Goal: Book appointment/travel/reservation: Book appointment/travel/reservation

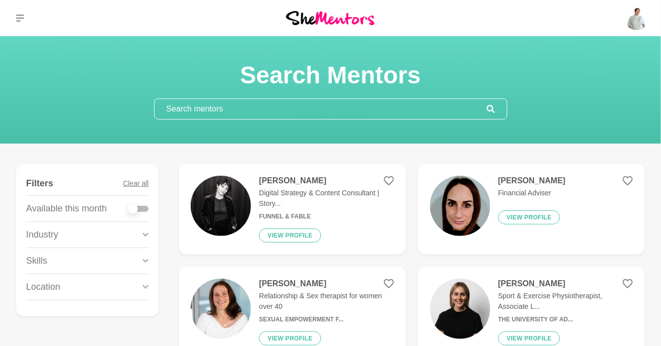
click at [135, 209] on div at bounding box center [133, 209] width 10 height 10
checkbox input "true"
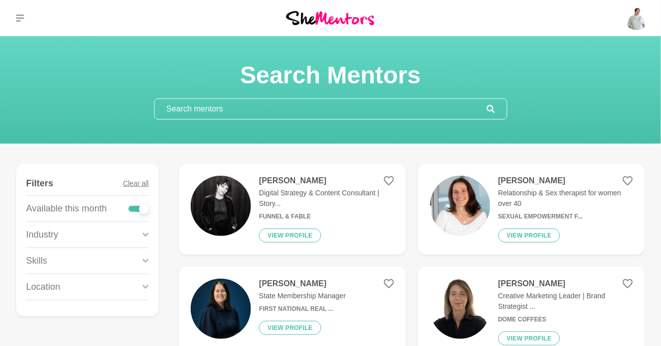
click at [144, 287] on icon at bounding box center [145, 287] width 6 height 14
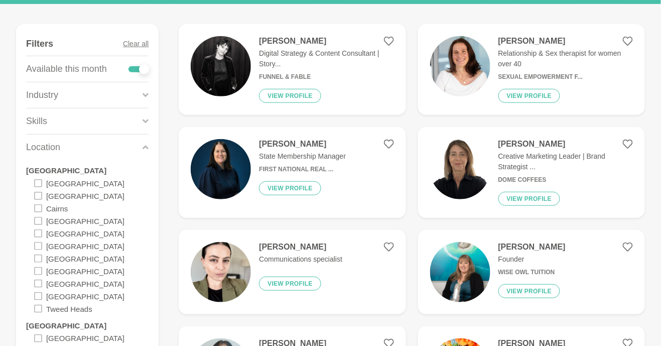
scroll to position [142, 0]
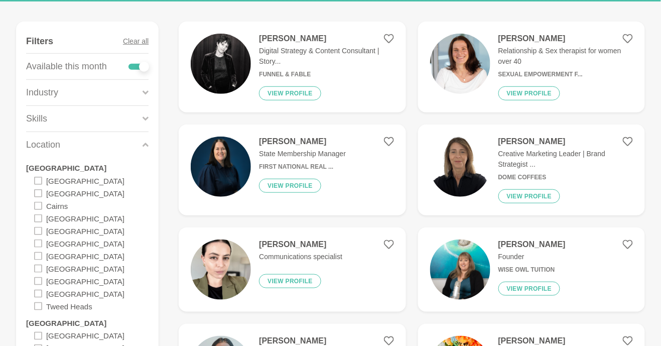
click at [36, 329] on div "[GEOGRAPHIC_DATA]" at bounding box center [79, 335] width 90 height 13
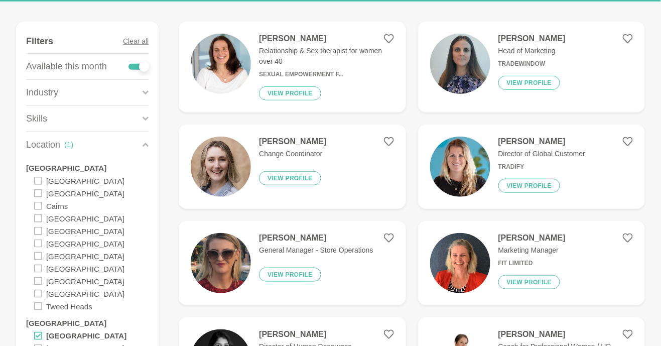
click at [37, 345] on icon at bounding box center [38, 348] width 8 height 8
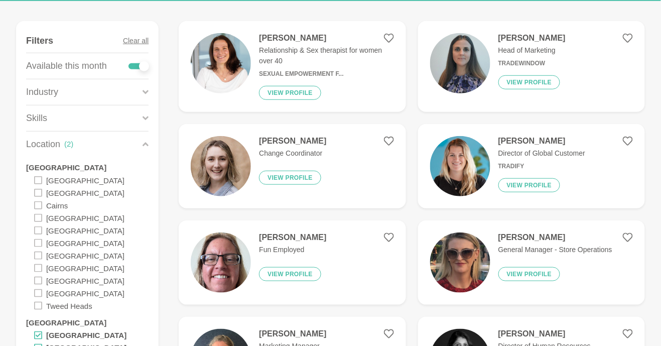
scroll to position [142, 0]
click at [511, 147] on div "[PERSON_NAME] Director of Global Customer Tradify View profile" at bounding box center [537, 166] width 95 height 60
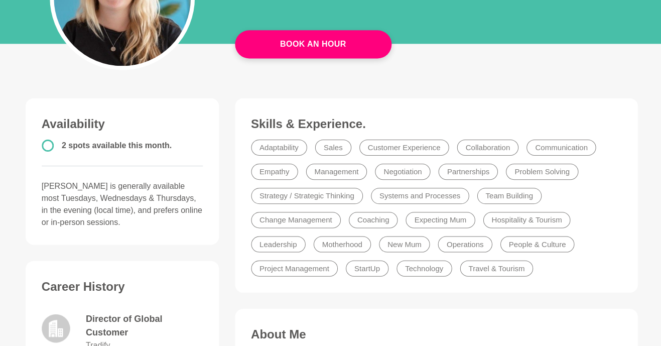
scroll to position [173, 0]
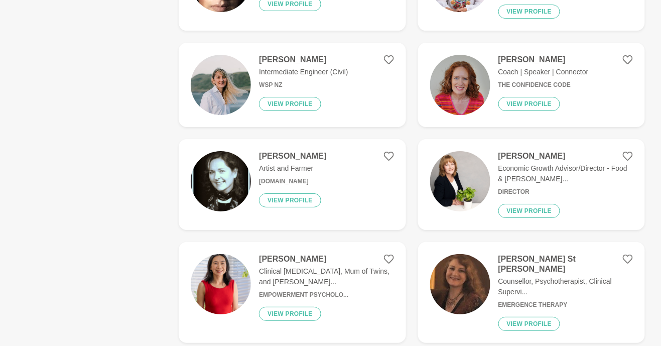
scroll to position [915, 0]
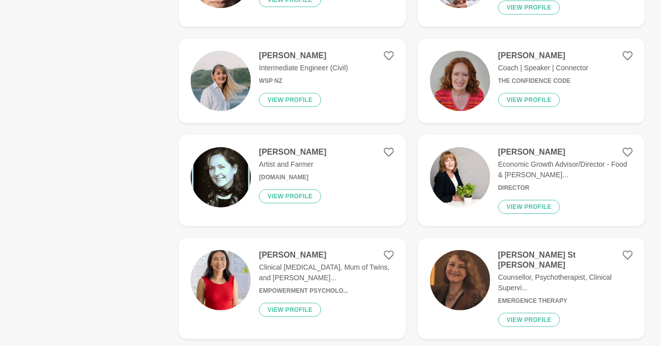
click at [332, 264] on p "Clinical [MEDICAL_DATA], Mum of Twins, and [PERSON_NAME]..." at bounding box center [326, 272] width 134 height 21
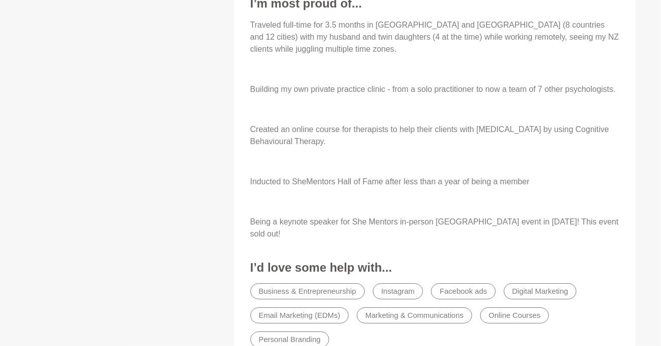
scroll to position [703, 0]
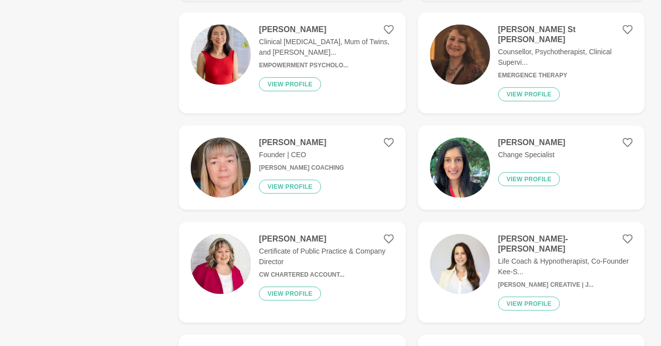
scroll to position [1143, 0]
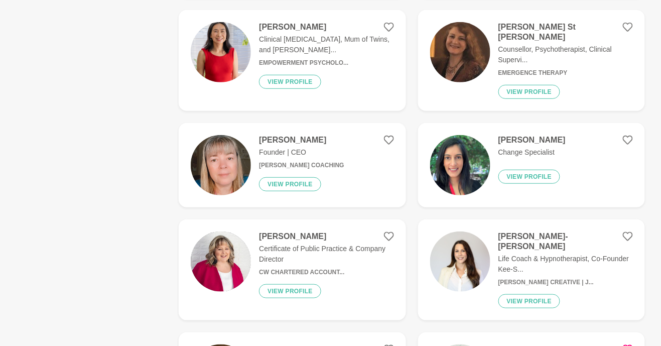
click at [566, 136] on figure "[PERSON_NAME] Change Specialist View profile" at bounding box center [531, 165] width 227 height 84
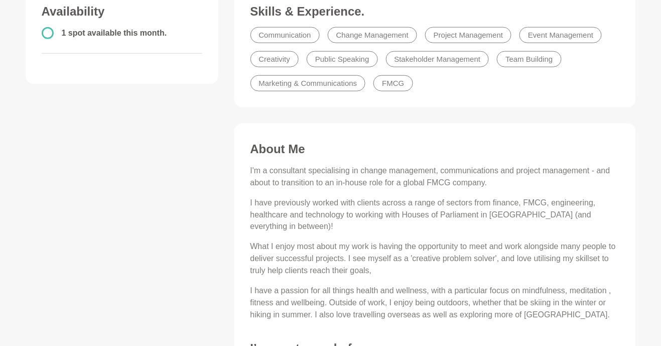
scroll to position [289, 0]
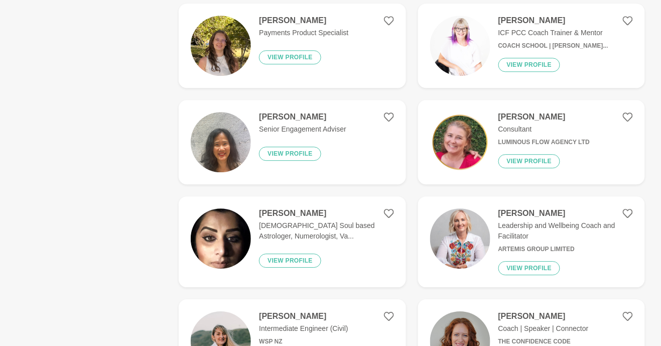
scroll to position [655, 0]
click at [600, 245] on h6 "Artemis Group Limited" at bounding box center [565, 249] width 134 height 8
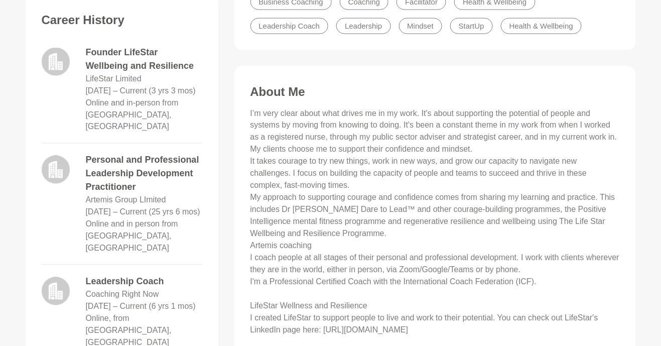
scroll to position [391, 0]
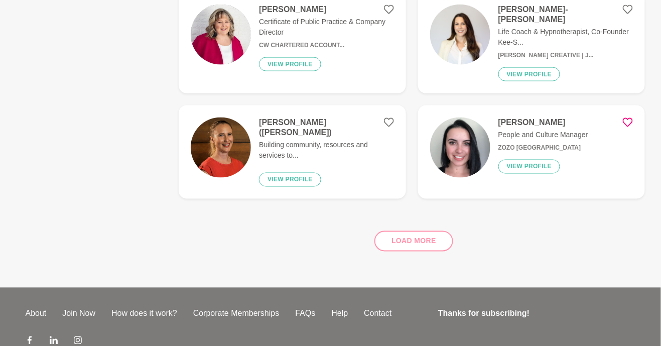
scroll to position [1389, 0]
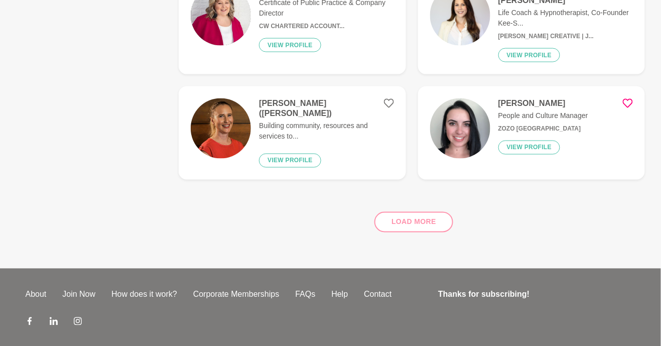
click at [423, 201] on div "Load more" at bounding box center [412, 218] width 466 height 61
click at [424, 193] on div "Load more" at bounding box center [412, 218] width 466 height 61
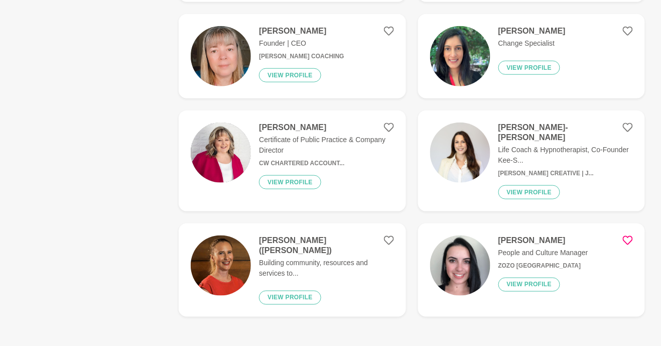
scroll to position [1269, 0]
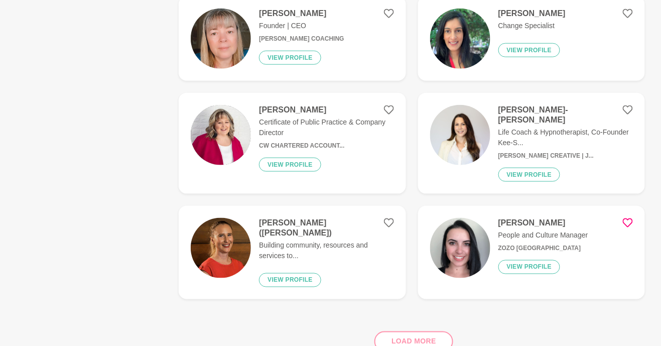
click at [424, 316] on div "Load more" at bounding box center [412, 337] width 466 height 61
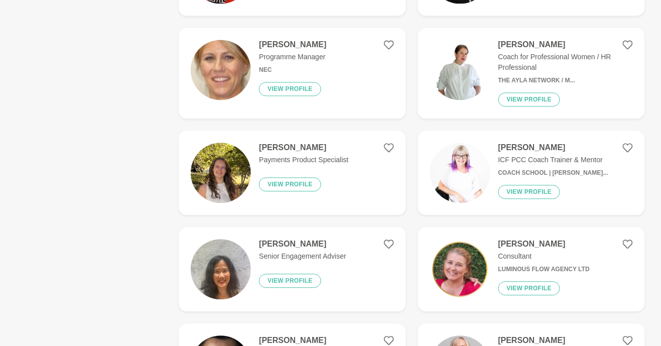
scroll to position [531, 0]
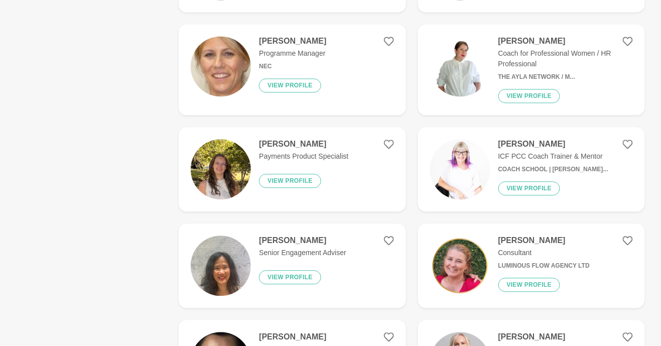
click at [569, 145] on h4 "[PERSON_NAME]" at bounding box center [553, 144] width 110 height 10
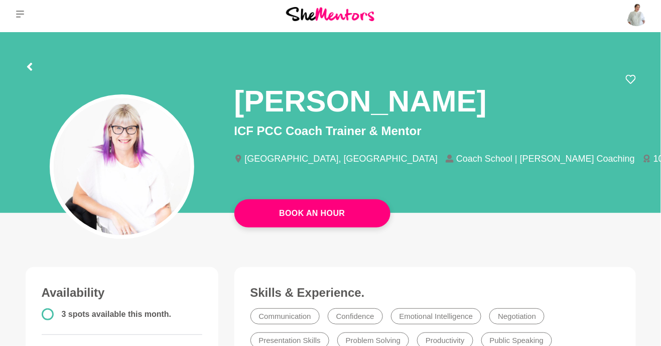
scroll to position [9, 0]
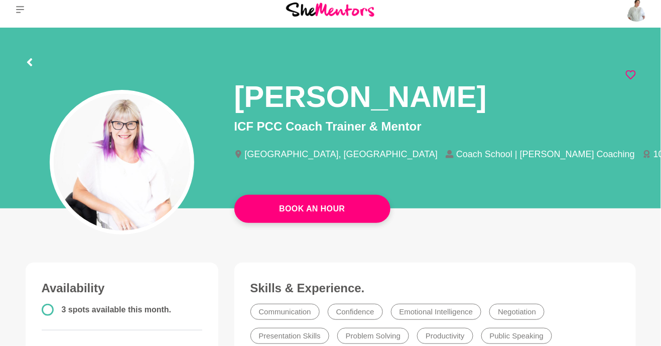
click at [634, 74] on icon at bounding box center [631, 75] width 10 height 10
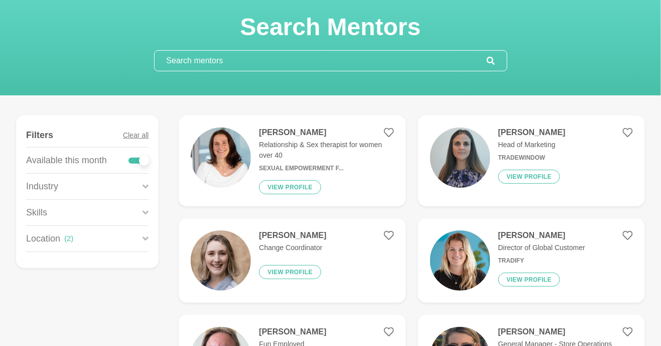
click at [141, 238] on div "Location ( 2 )" at bounding box center [87, 239] width 122 height 26
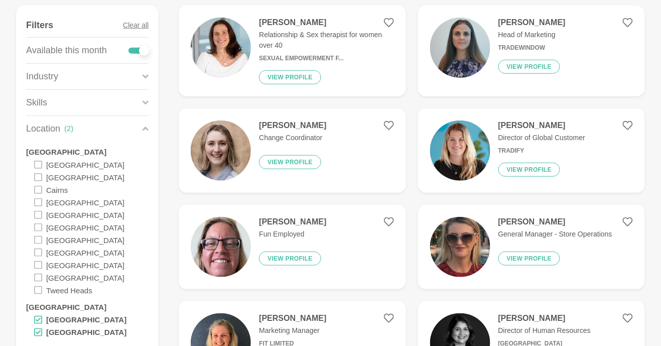
scroll to position [157, 0]
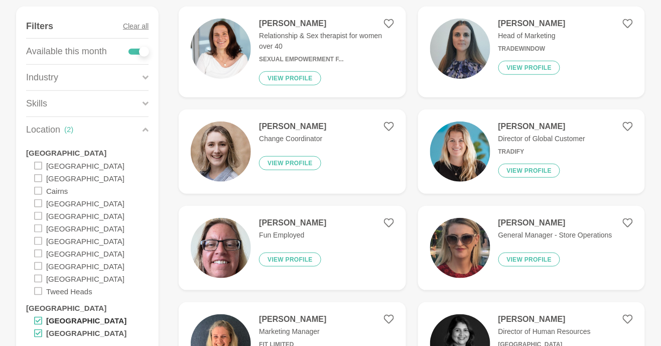
click at [69, 320] on label "[GEOGRAPHIC_DATA]" at bounding box center [86, 320] width 80 height 13
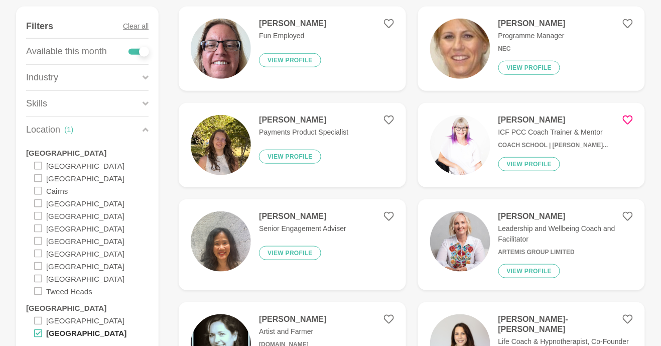
click at [68, 336] on label "[GEOGRAPHIC_DATA]" at bounding box center [86, 333] width 80 height 13
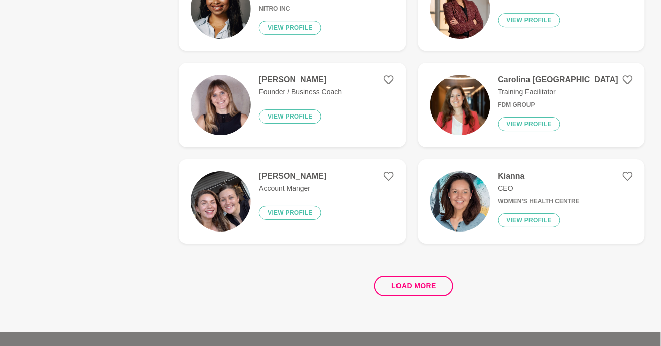
scroll to position [1866, 0]
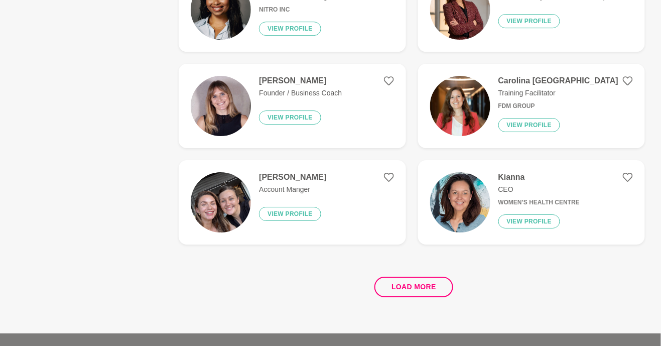
click at [565, 81] on figure "Carolina Portugal Training Facilitator FDM Group View profile" at bounding box center [531, 106] width 227 height 84
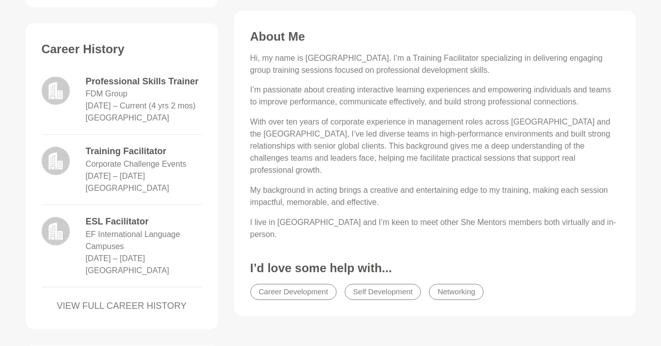
scroll to position [422, 0]
click at [169, 310] on link "VIEW FULL CAREER HISTORY" at bounding box center [122, 306] width 161 height 14
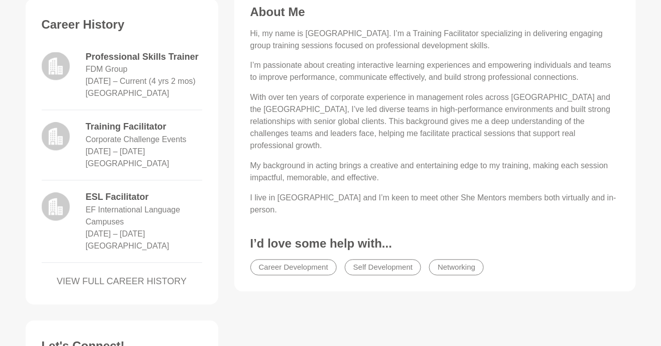
scroll to position [470, 0]
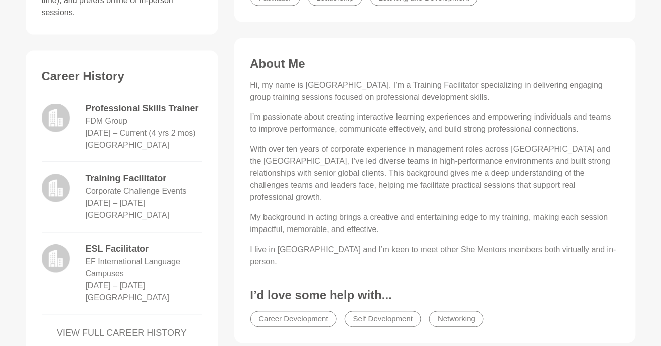
click at [171, 330] on link "VIEW FULL CAREER HISTORY" at bounding box center [122, 334] width 161 height 14
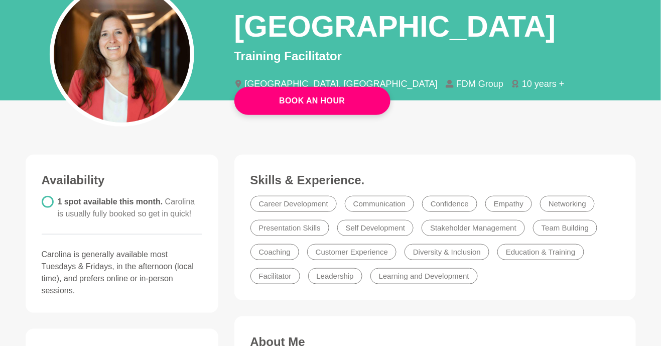
scroll to position [117, 0]
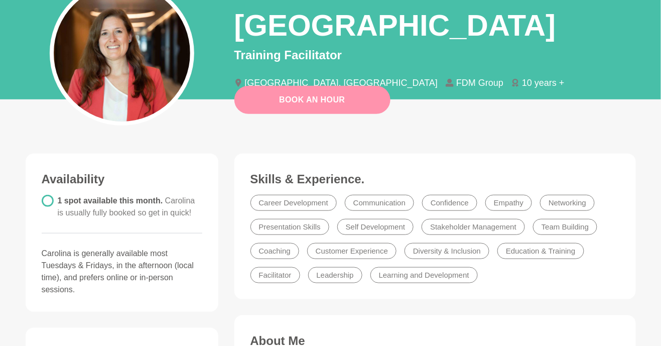
click at [358, 102] on link "Book An Hour" at bounding box center [312, 100] width 156 height 28
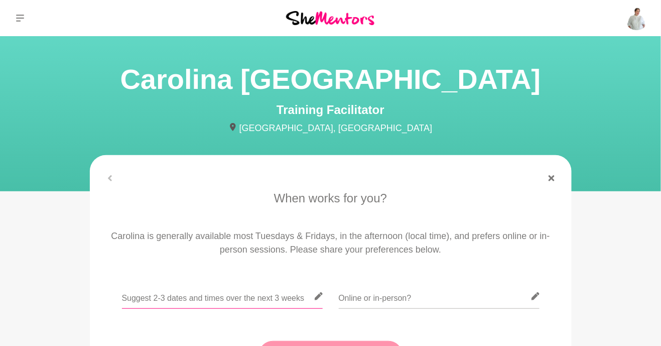
click at [273, 293] on input "text" at bounding box center [222, 296] width 201 height 25
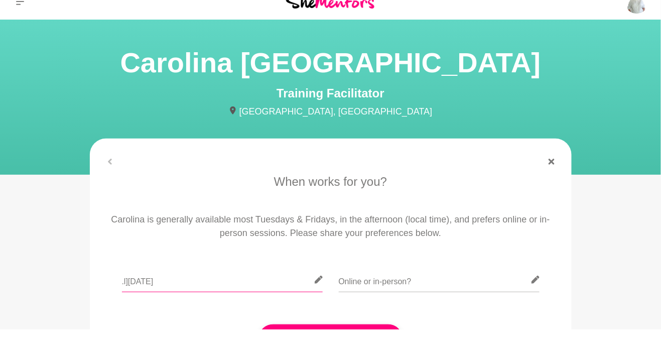
type input ".l][[DATE]"
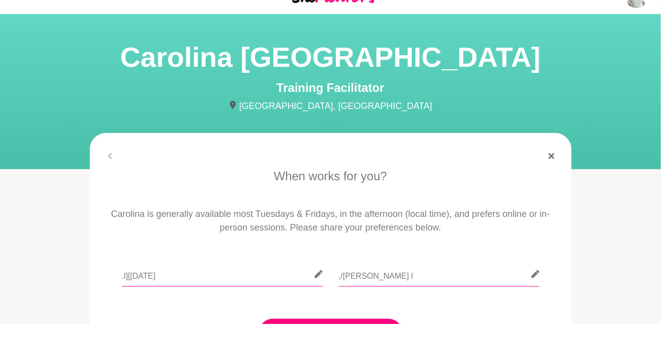
scroll to position [93, 0]
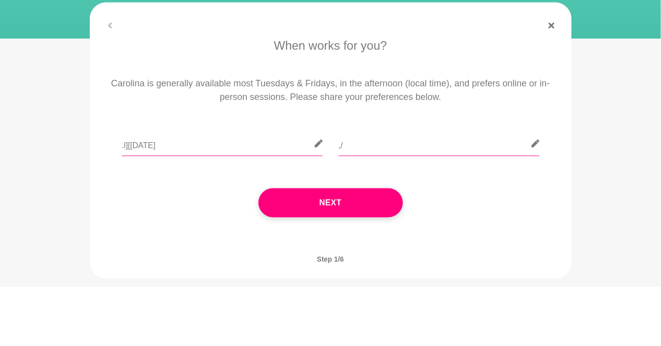
type input ","
click at [220, 199] on input ".l][[DATE]" at bounding box center [222, 203] width 201 height 25
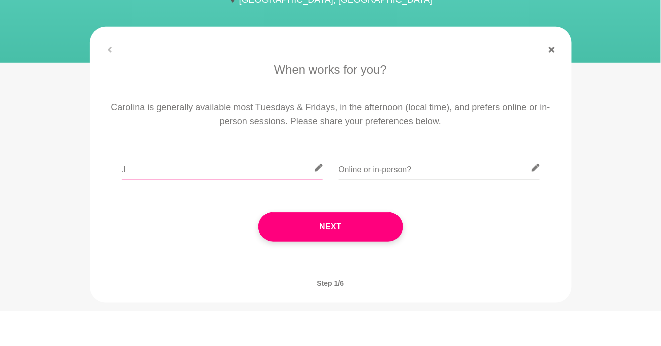
type input "."
type input "E"
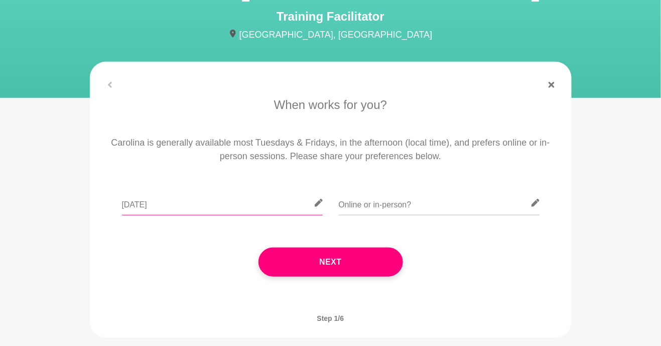
click at [251, 206] on input "[DATE]" at bounding box center [222, 203] width 201 height 25
type input "Evenings of 25th - 28th, [DATE] 29th afternoon, 30th/31st August all day"
type input "Online"
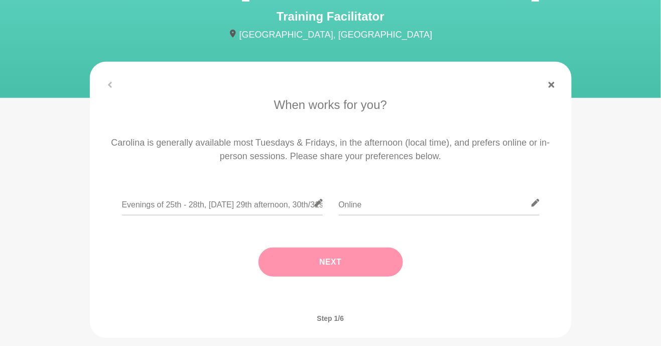
click at [388, 274] on button "Next" at bounding box center [330, 261] width 144 height 29
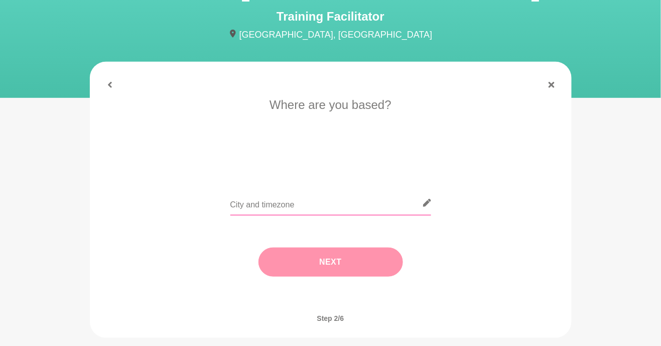
click at [366, 208] on input "text" at bounding box center [330, 203] width 201 height 25
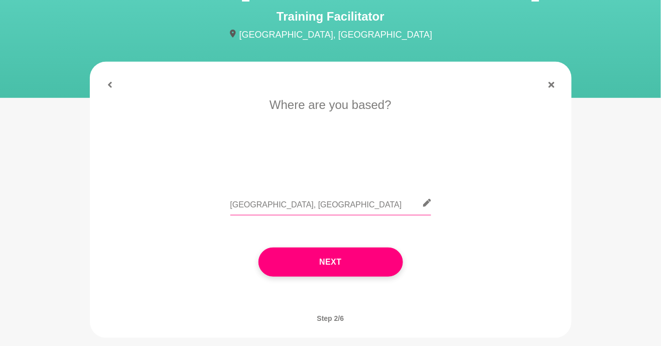
type input "[GEOGRAPHIC_DATA], NZST"
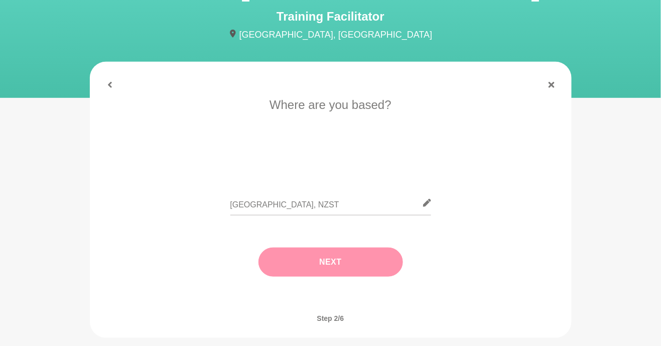
click at [386, 266] on button "Next" at bounding box center [330, 261] width 144 height 29
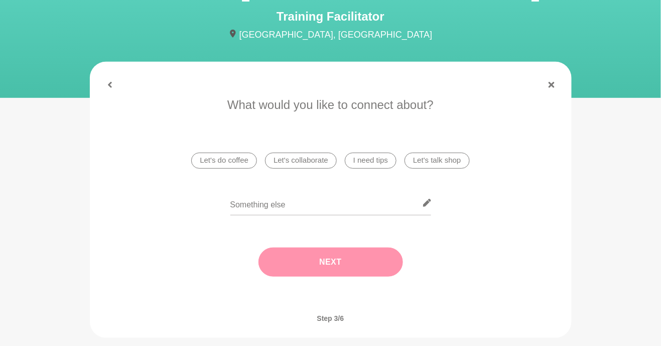
click at [435, 167] on li "Let's talk shop" at bounding box center [436, 160] width 65 height 16
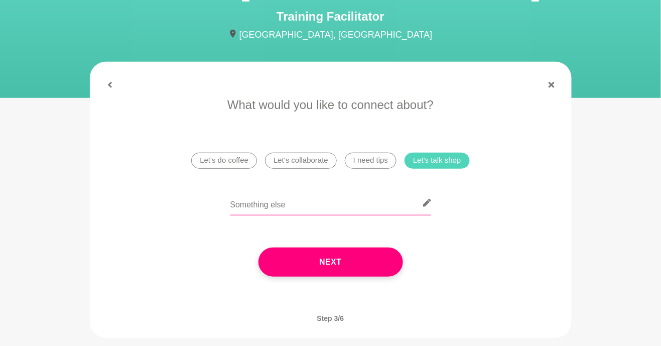
click at [356, 202] on input "text" at bounding box center [330, 203] width 201 height 25
type input "Your facilitation career"
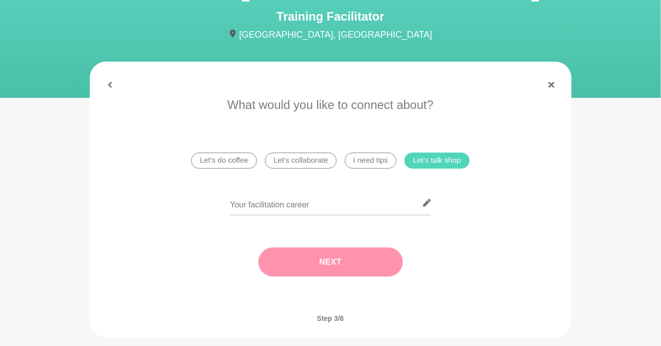
click at [360, 253] on button "Next" at bounding box center [330, 261] width 144 height 29
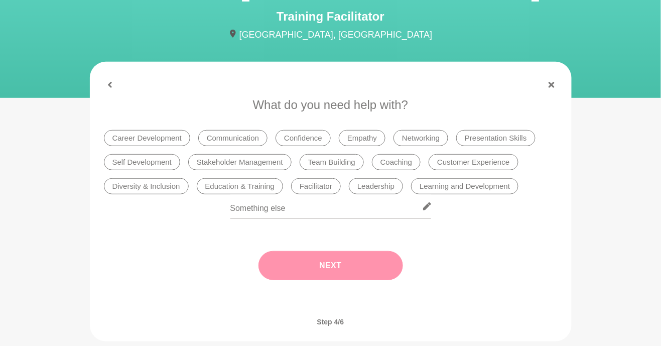
click at [163, 139] on li "Career Development" at bounding box center [147, 138] width 86 height 16
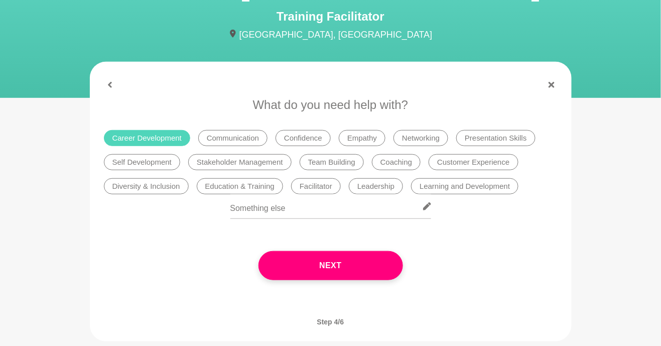
click at [439, 191] on li "Learning and Development" at bounding box center [464, 186] width 107 height 16
click at [328, 186] on li "Facilitator" at bounding box center [316, 186] width 50 height 16
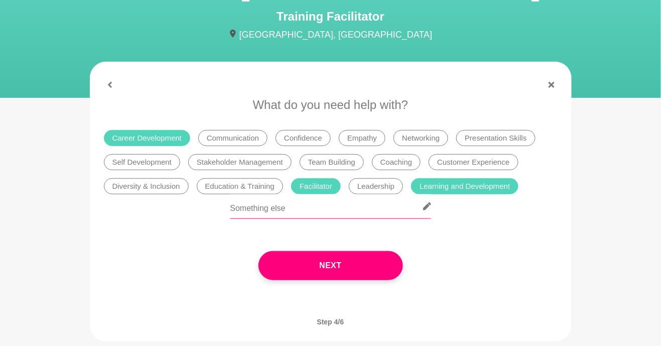
click at [317, 213] on input "text" at bounding box center [330, 206] width 201 height 25
type input "I"
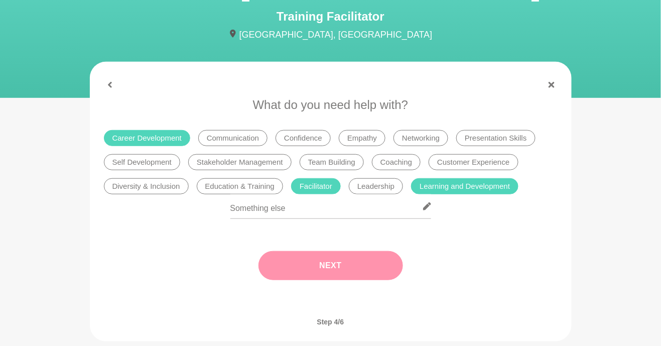
click at [382, 265] on button "Next" at bounding box center [330, 265] width 144 height 29
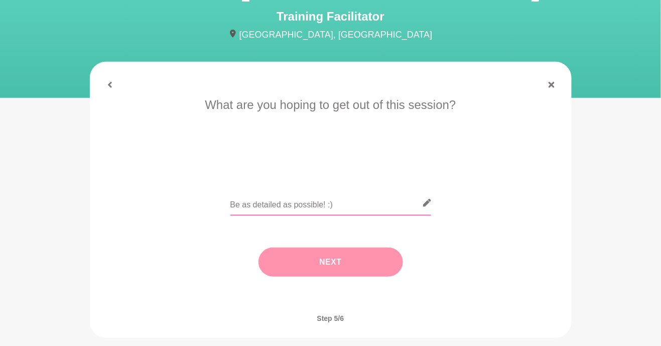
click at [372, 204] on input "text" at bounding box center [330, 203] width 201 height 25
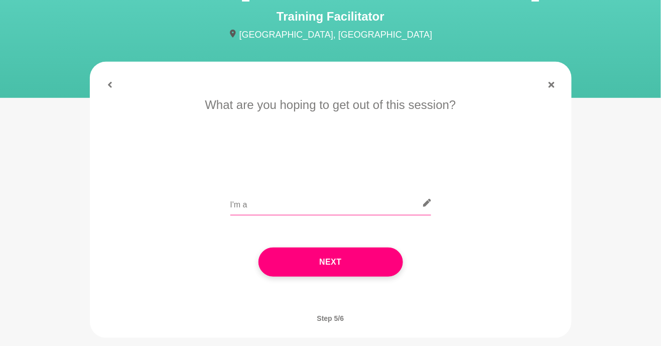
type input "I'm"
type input "I'm wanting to move across into more of a facilitation role at least part time,…"
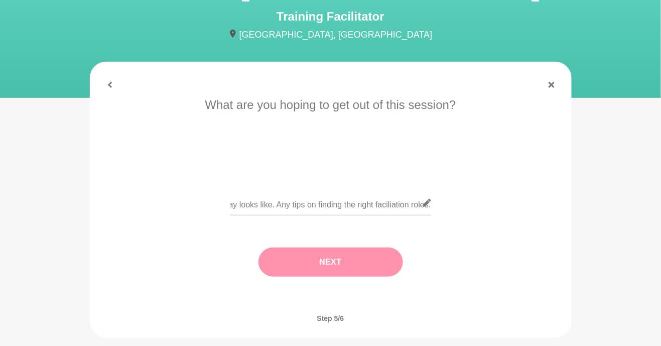
click at [372, 258] on button "Next" at bounding box center [330, 261] width 144 height 29
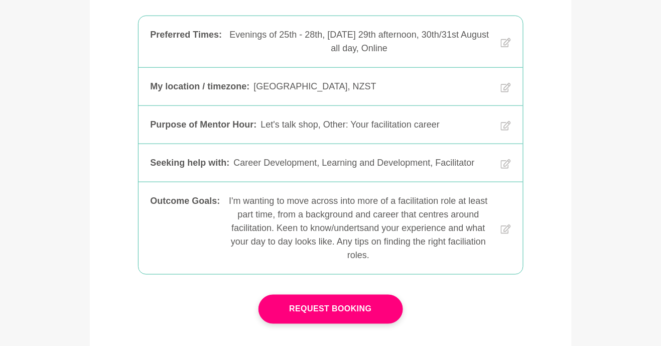
scroll to position [331, 0]
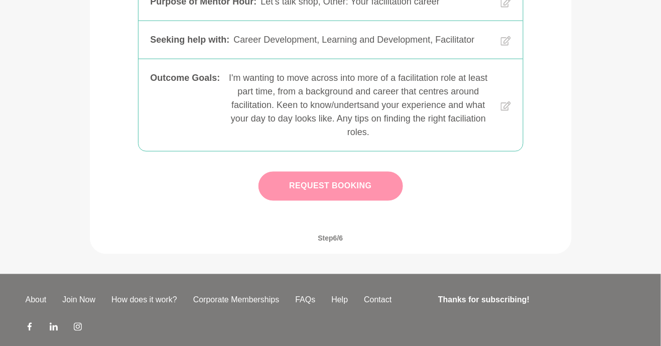
click at [364, 186] on button "Request Booking" at bounding box center [330, 186] width 144 height 29
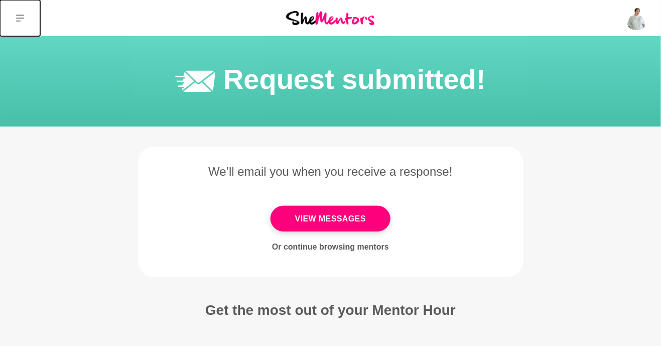
click at [26, 10] on button at bounding box center [20, 18] width 40 height 36
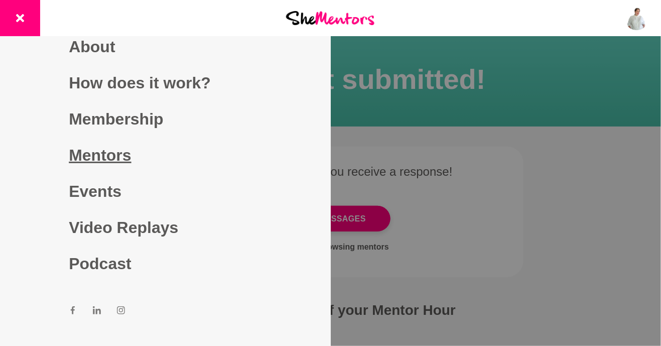
click at [92, 173] on link "Mentors" at bounding box center [165, 155] width 193 height 36
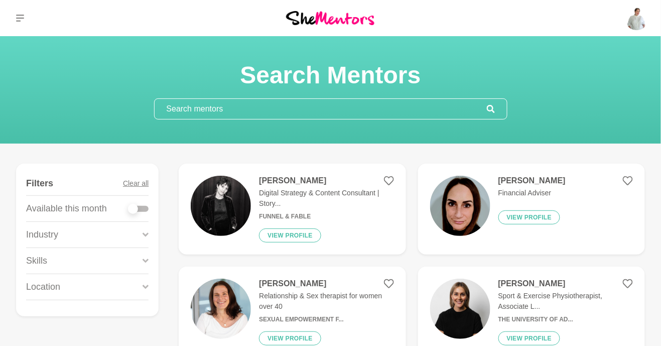
click at [415, 103] on input "text" at bounding box center [321, 109] width 332 height 20
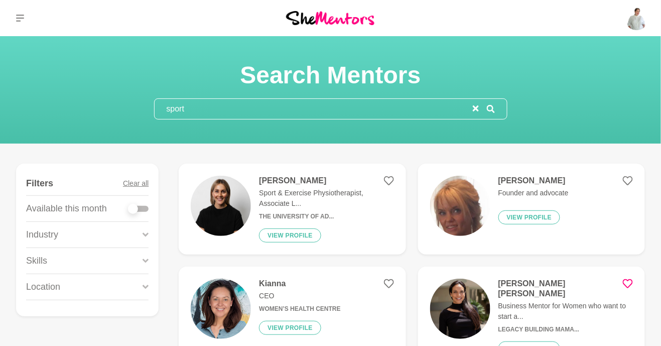
type input "sport"
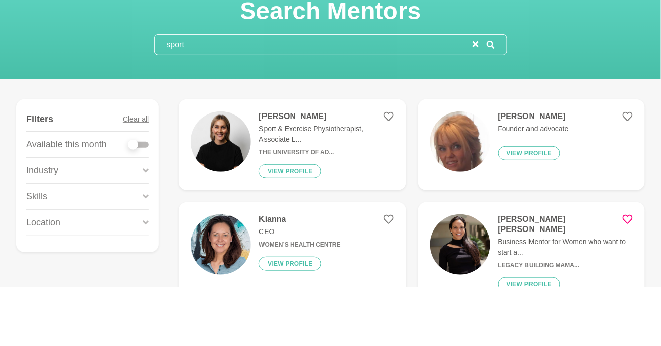
scroll to position [68, 0]
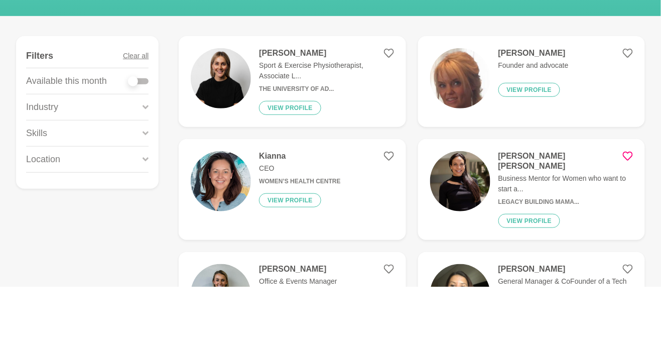
click at [574, 232] on p "Business Mentor for Women who want to start a..." at bounding box center [565, 242] width 134 height 21
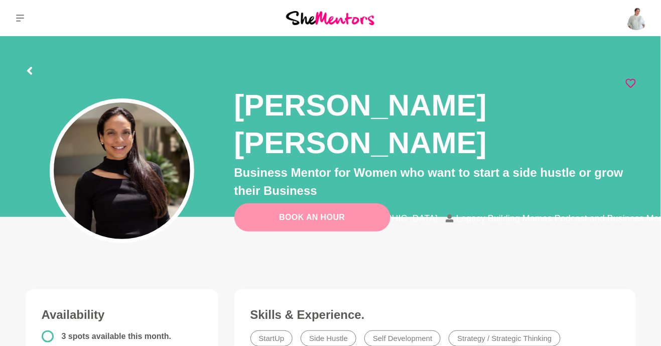
click at [345, 208] on link "Book An Hour" at bounding box center [312, 217] width 156 height 28
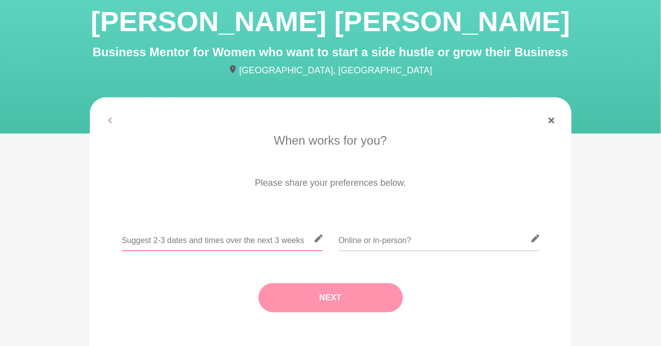
click at [267, 239] on input "text" at bounding box center [222, 238] width 201 height 25
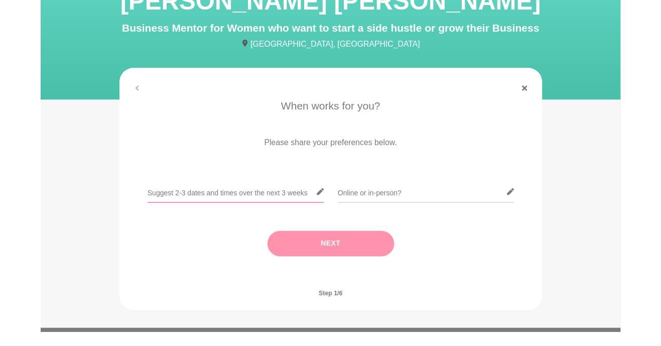
scroll to position [82, 0]
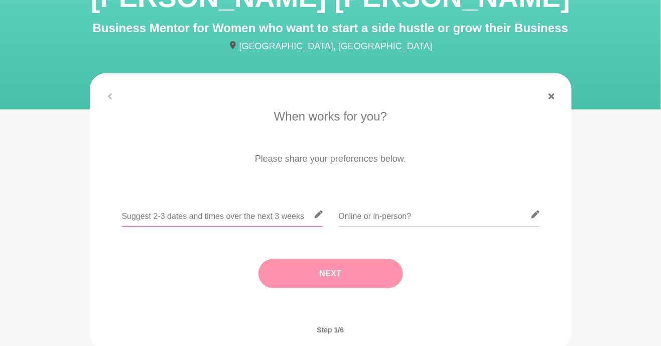
click at [265, 217] on input "text" at bounding box center [222, 214] width 201 height 25
paste input "Evenings of 25th - 28th, [DATE] 29th afternoon, 30th/31st August all day"
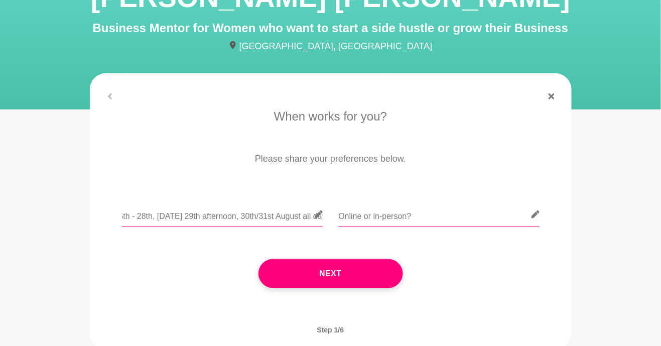
type input "Evenings of 25th - 28th, [DATE] 29th afternoon, 30th/31st August all day"
click at [421, 217] on input "text" at bounding box center [439, 214] width 201 height 25
type input "Online"
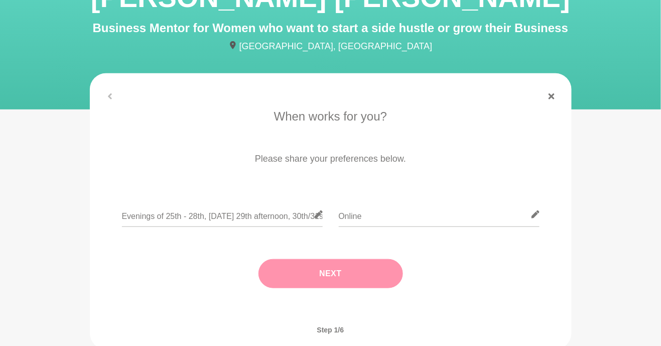
click at [380, 280] on button "Next" at bounding box center [330, 273] width 144 height 29
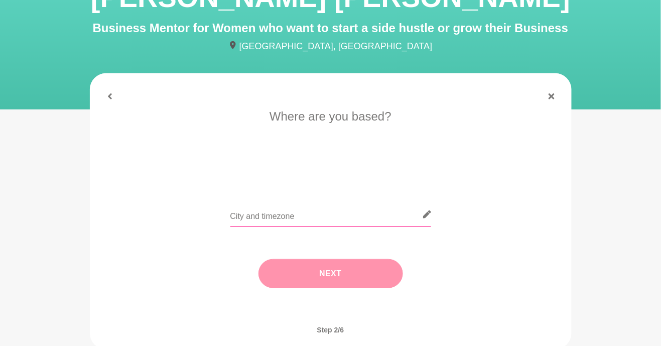
click at [338, 216] on input "text" at bounding box center [330, 214] width 201 height 25
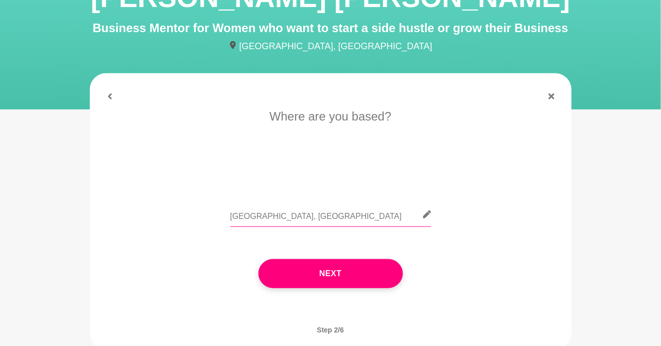
type input "[GEOGRAPHIC_DATA], NZST"
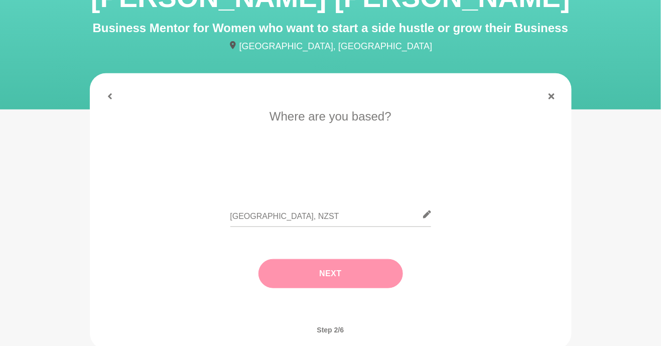
click at [373, 274] on button "Next" at bounding box center [330, 273] width 144 height 29
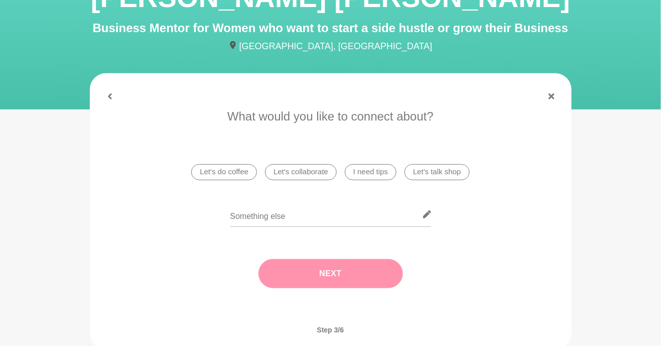
click at [369, 173] on li "I need tips" at bounding box center [371, 172] width 52 height 16
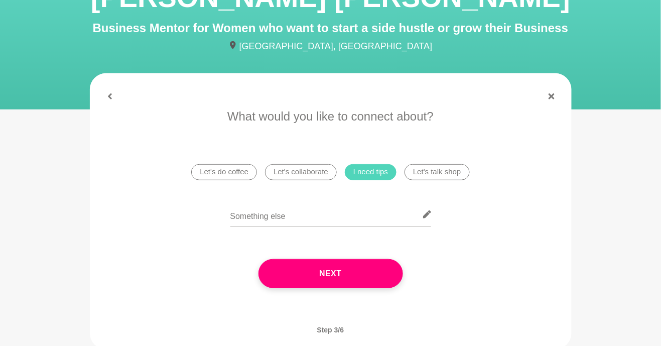
click at [381, 168] on li "I need tips" at bounding box center [371, 172] width 52 height 16
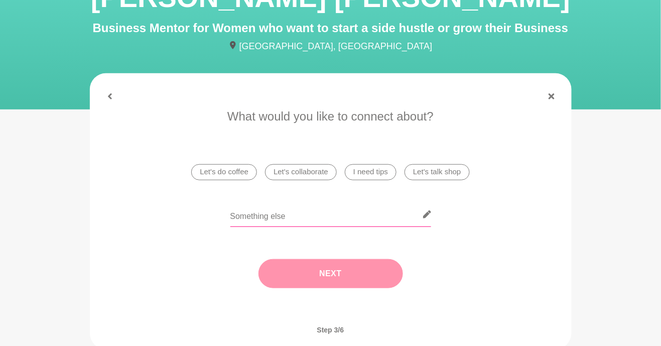
click at [372, 220] on input "text" at bounding box center [330, 214] width 201 height 25
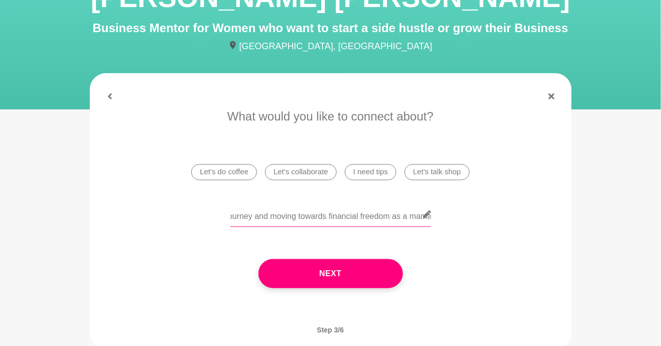
scroll to position [0, 115]
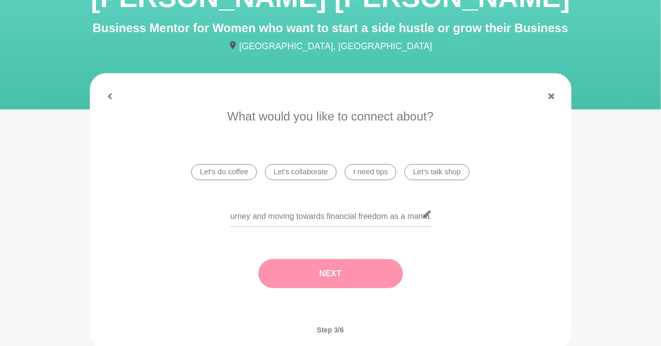
click at [372, 272] on button "Next" at bounding box center [330, 273] width 144 height 29
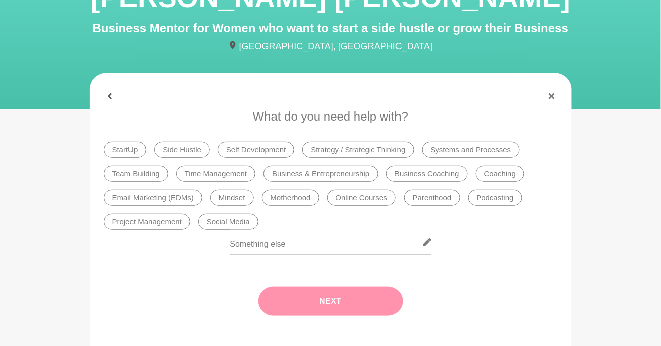
click at [107, 93] on icon at bounding box center [110, 96] width 6 height 6
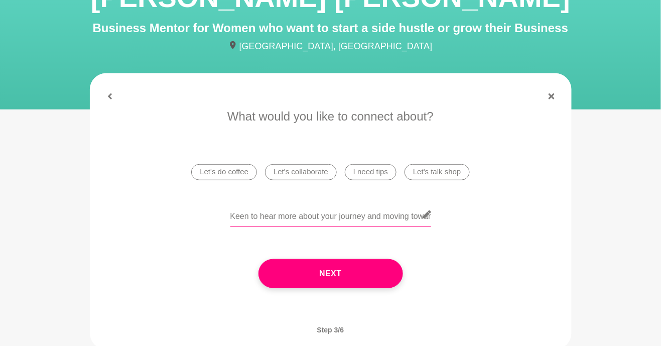
click at [398, 215] on input "Keen to hear more about your journey and moving towards financial freedom as a …" at bounding box center [330, 214] width 201 height 25
type input "Keen to hear more about your journey and moving towards financial freedom as a …"
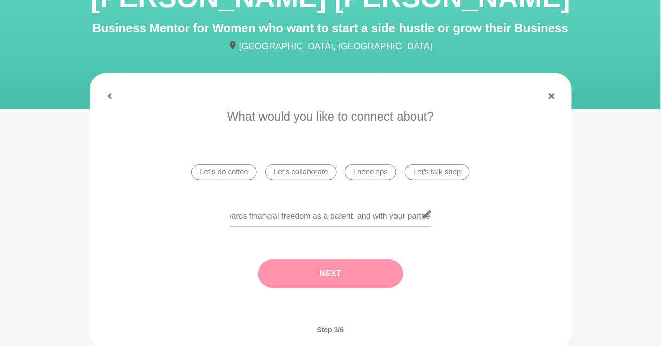
click at [373, 262] on button "Next" at bounding box center [330, 273] width 144 height 29
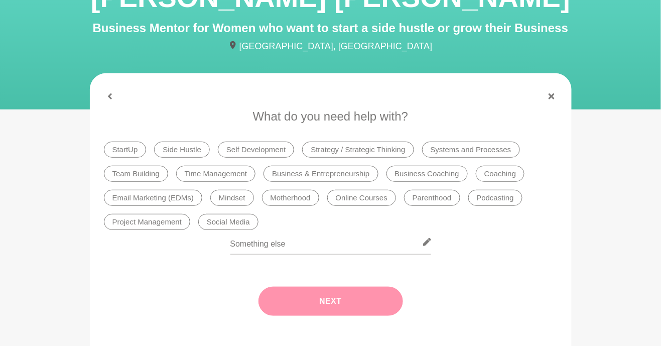
scroll to position [0, 0]
click at [357, 181] on li "Business & Entrepreneurship" at bounding box center [320, 174] width 114 height 16
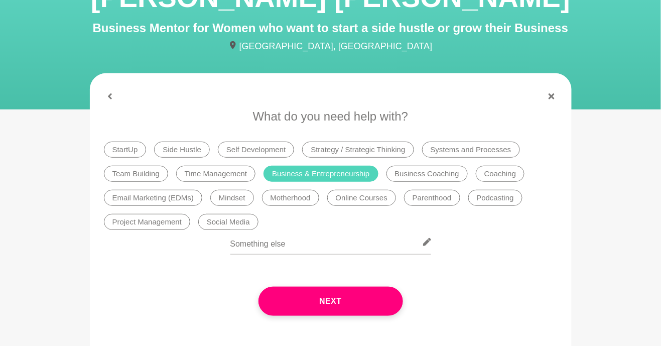
click at [303, 194] on li "Motherhood" at bounding box center [290, 198] width 57 height 16
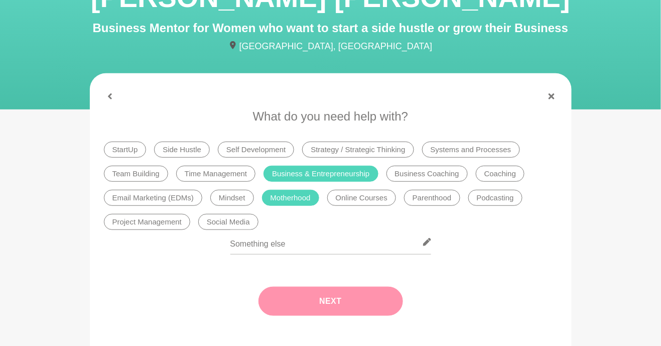
click at [349, 302] on button "Next" at bounding box center [330, 300] width 144 height 29
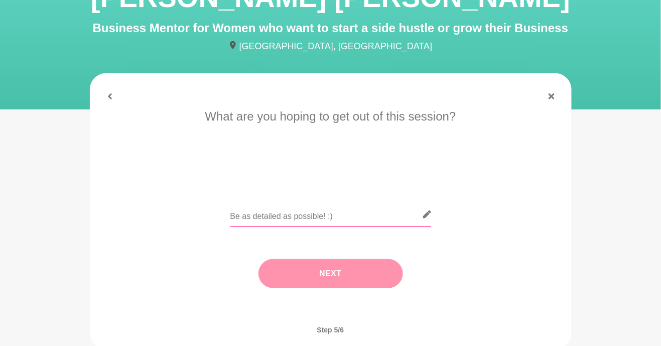
click at [380, 219] on input "text" at bounding box center [330, 214] width 201 height 25
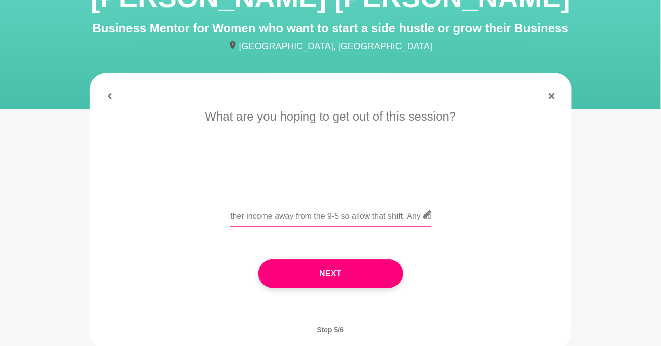
scroll to position [0, 660]
click at [316, 218] on input "To hear your story and get any tips or experience you want to share. I work in …" at bounding box center [330, 214] width 201 height 25
click at [369, 211] on input "To hear your story and get any tips or experience you want to share. I work in …" at bounding box center [330, 214] width 201 height 25
type input "To hear your story and get any tips or experience you want to share. I work in …"
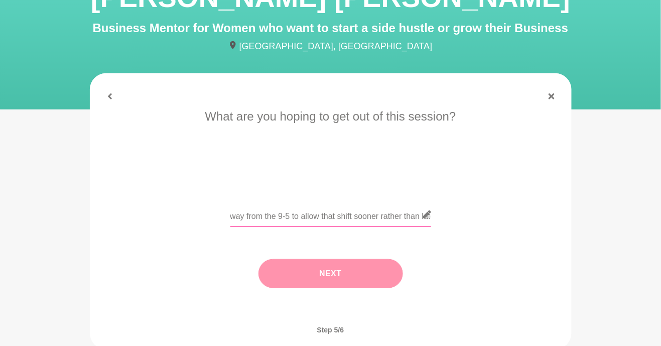
click at [384, 273] on button "Next" at bounding box center [330, 273] width 144 height 29
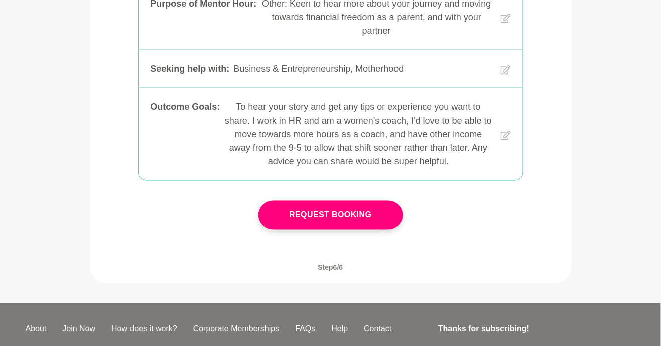
scroll to position [357, 0]
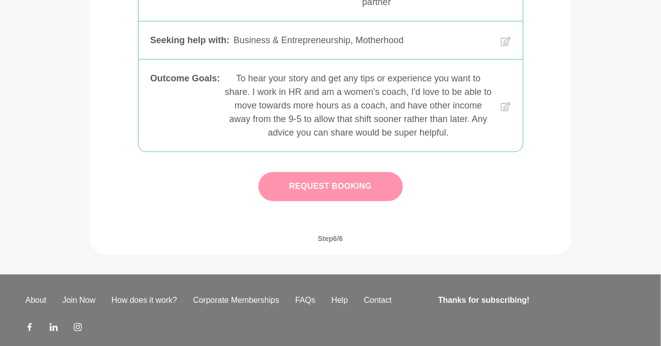
click at [369, 173] on button "Request Booking" at bounding box center [330, 186] width 144 height 29
